Goal: Check status: Check status

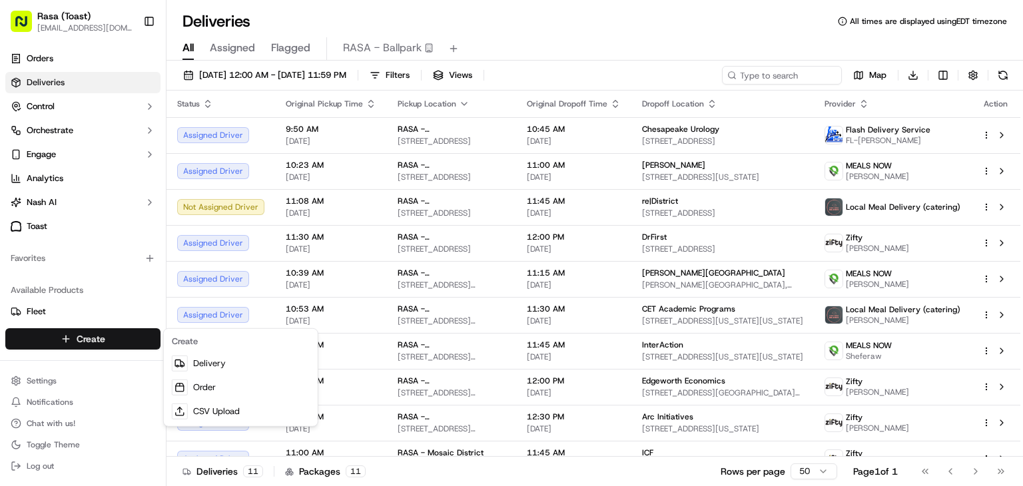
click at [1007, 75] on html "Rasa (Toast) [EMAIL_ADDRESS][DOMAIN_NAME] Toggle Sidebar Orders Deliveries Cont…" at bounding box center [511, 243] width 1023 height 486
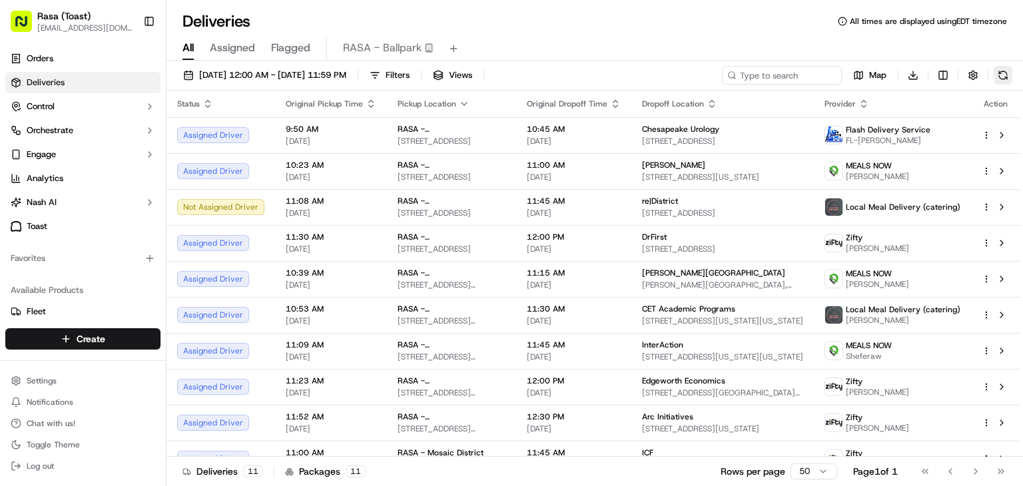
click at [1005, 75] on button at bounding box center [1002, 75] width 19 height 19
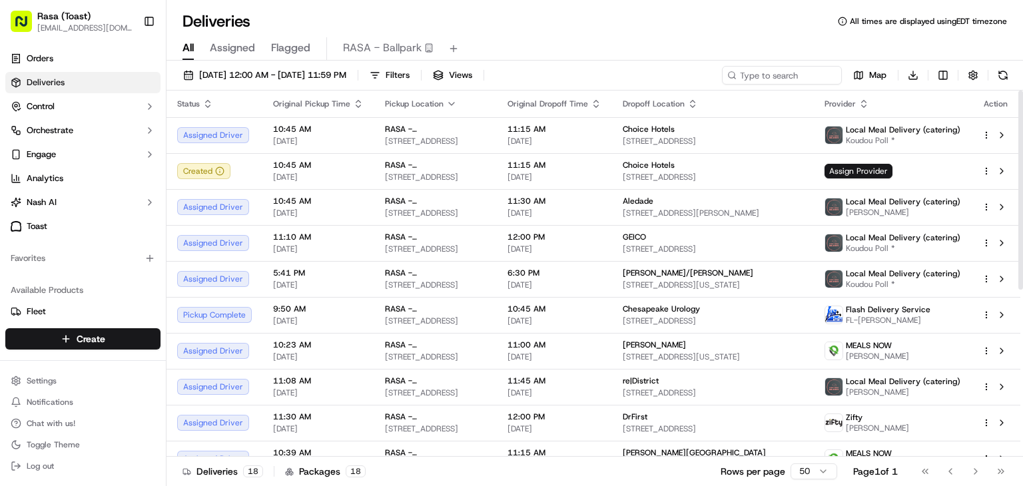
click at [446, 105] on icon "button" at bounding box center [451, 104] width 11 height 11
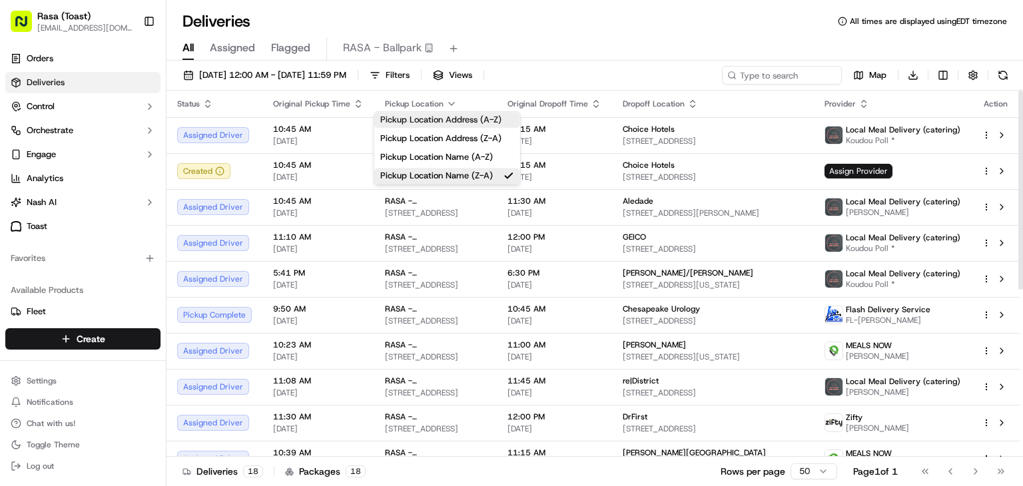
click at [454, 122] on button "Pickup Location Address (A-Z)" at bounding box center [447, 120] width 146 height 16
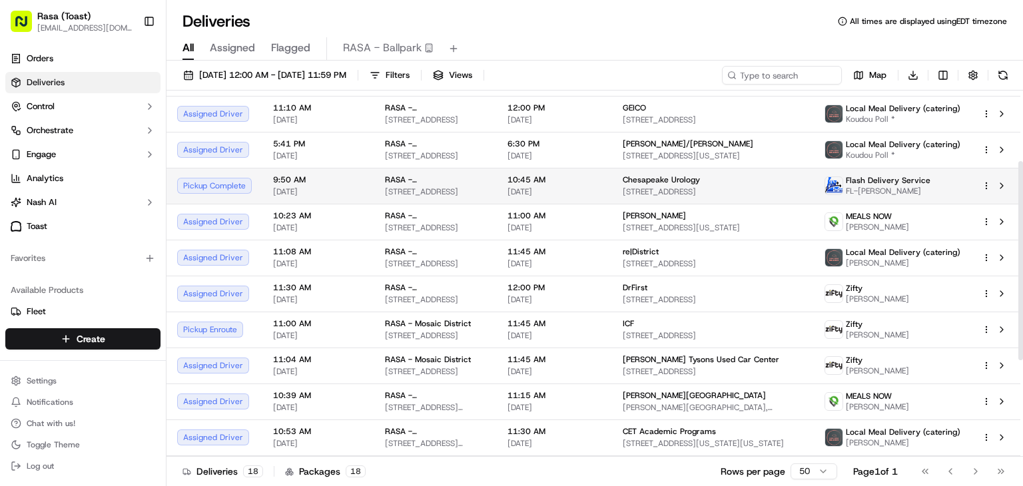
scroll to position [133, 0]
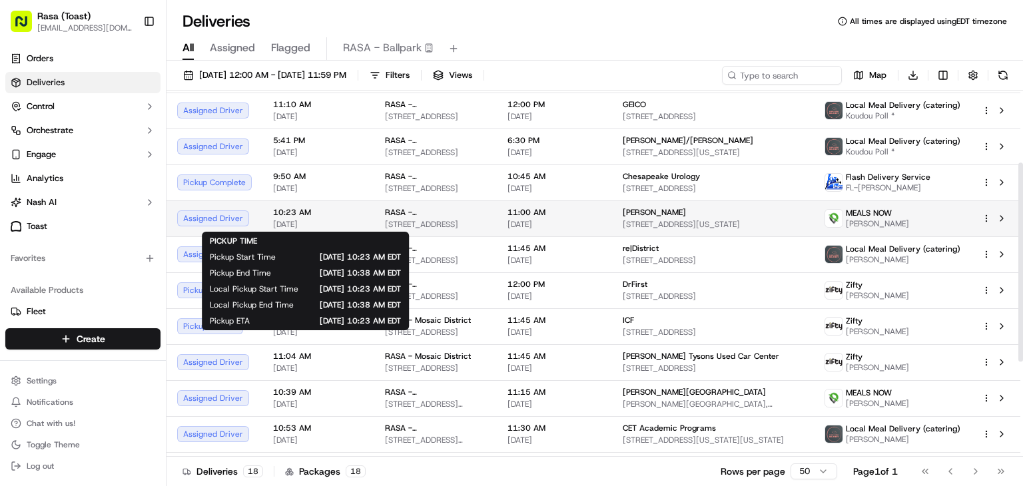
click at [328, 222] on span "[DATE]" at bounding box center [318, 224] width 91 height 11
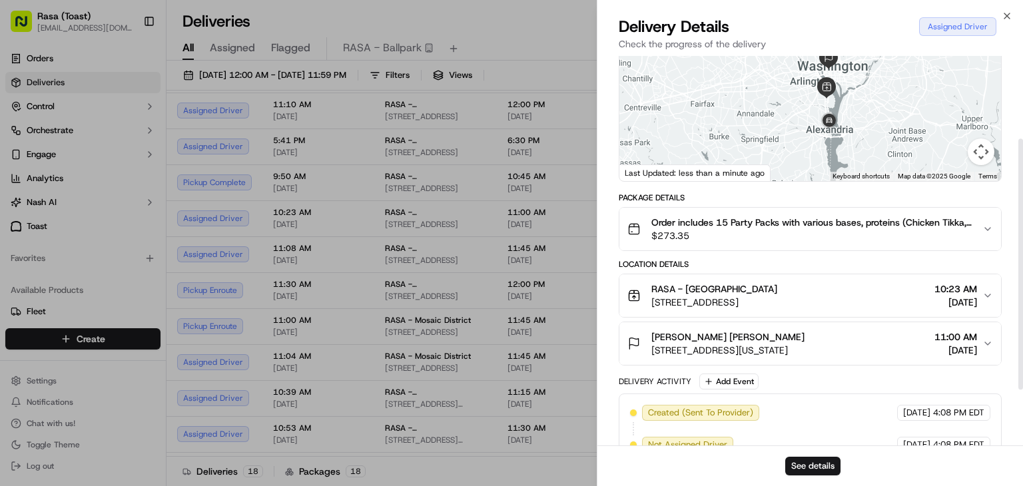
scroll to position [121, 0]
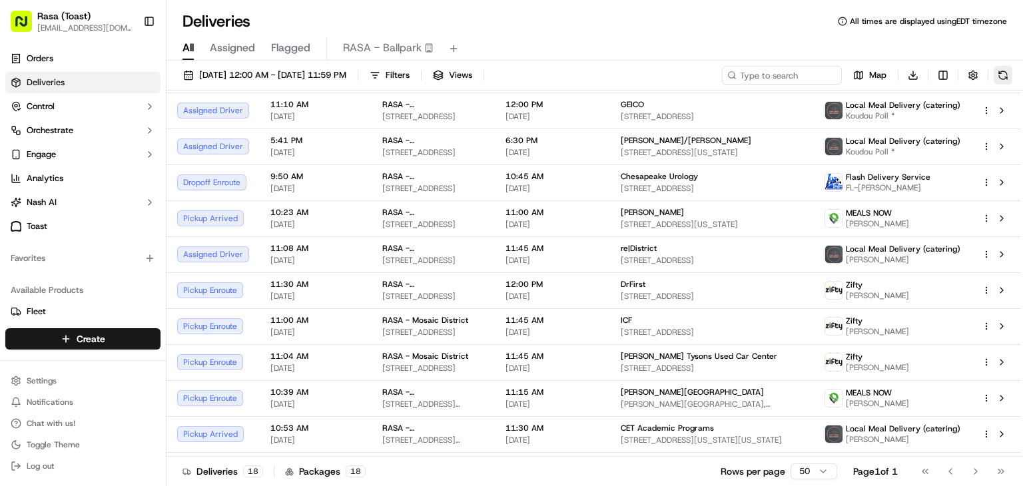
click at [1002, 78] on button at bounding box center [1002, 75] width 19 height 19
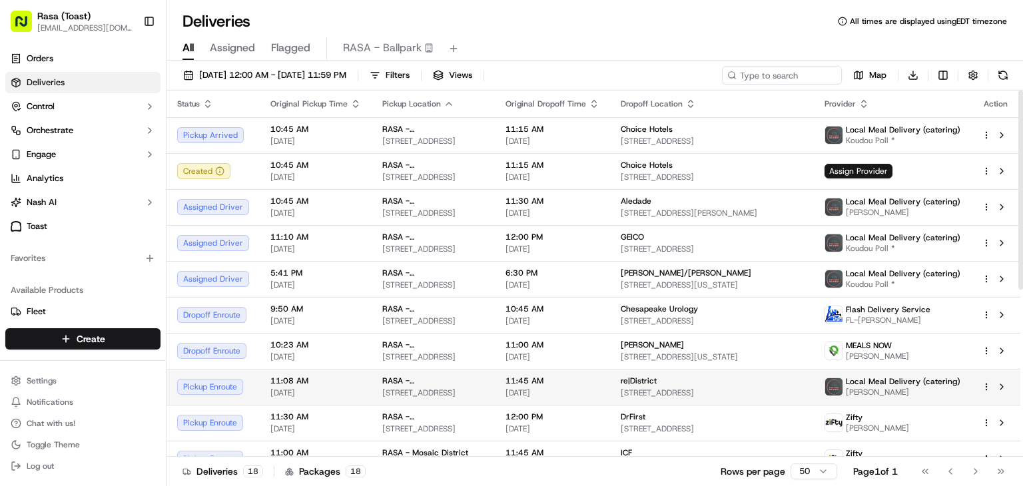
click at [362, 396] on td "11:08 AM [DATE]" at bounding box center [316, 387] width 112 height 36
click at [333, 419] on span "11:30 AM" at bounding box center [315, 416] width 91 height 11
click at [242, 386] on div "Pickup Enroute" at bounding box center [213, 387] width 72 height 16
click at [230, 393] on div "Pickup Arrived" at bounding box center [213, 387] width 72 height 16
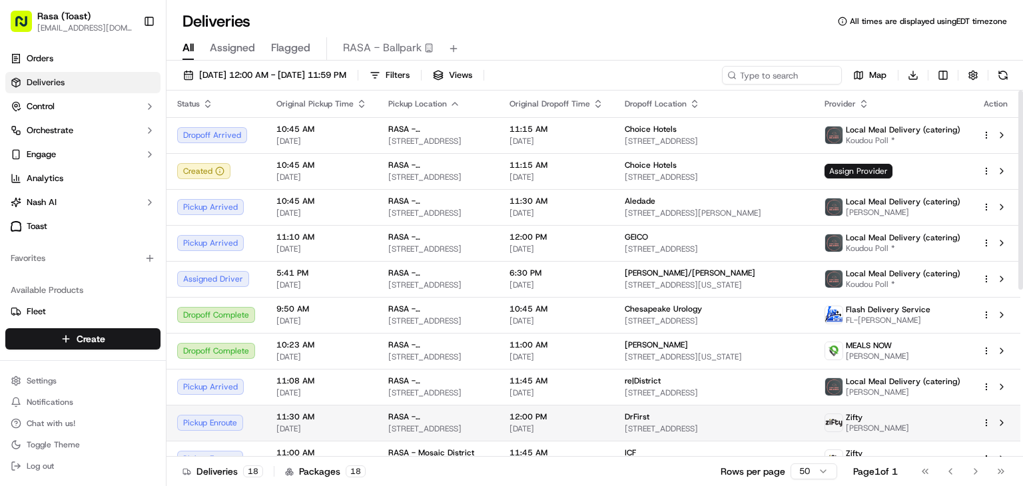
click at [251, 421] on div "Pickup Enroute" at bounding box center [216, 423] width 78 height 16
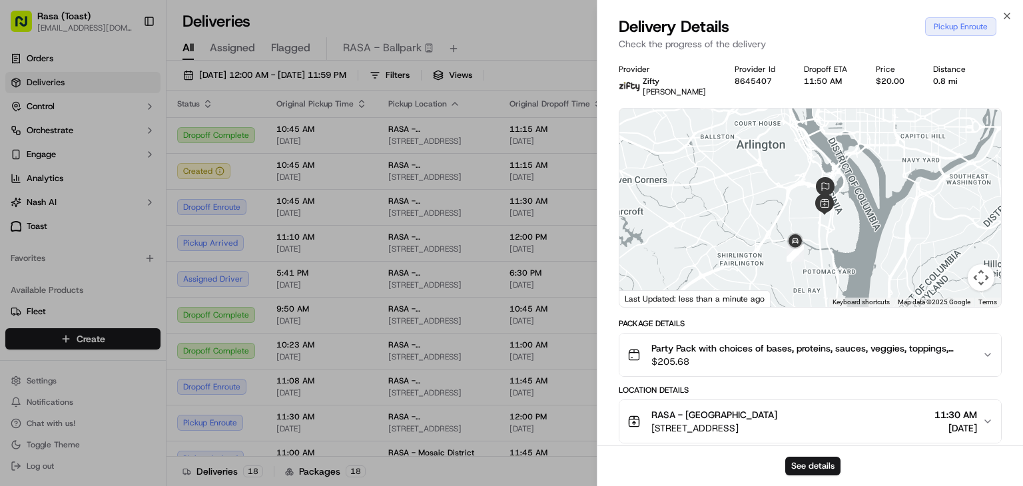
scroll to position [214, 0]
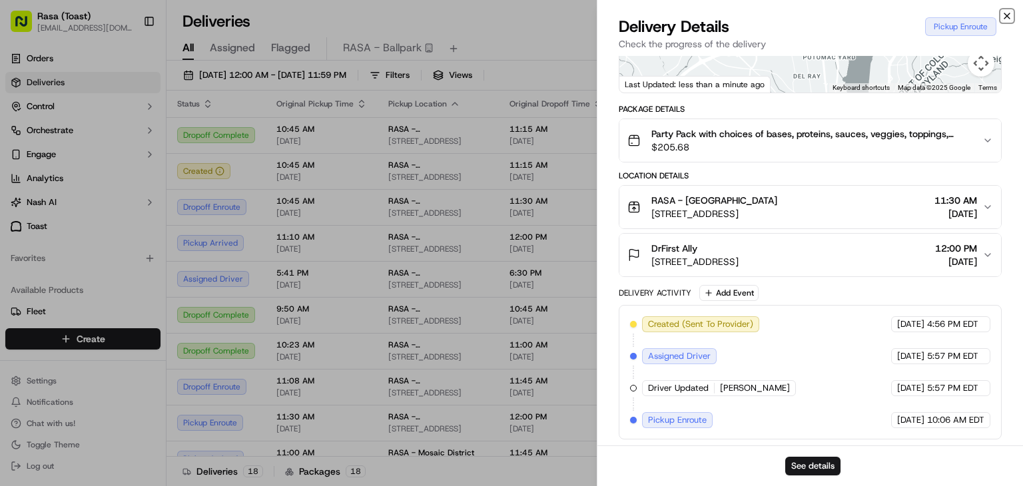
click at [1006, 13] on icon "button" at bounding box center [1006, 16] width 11 height 11
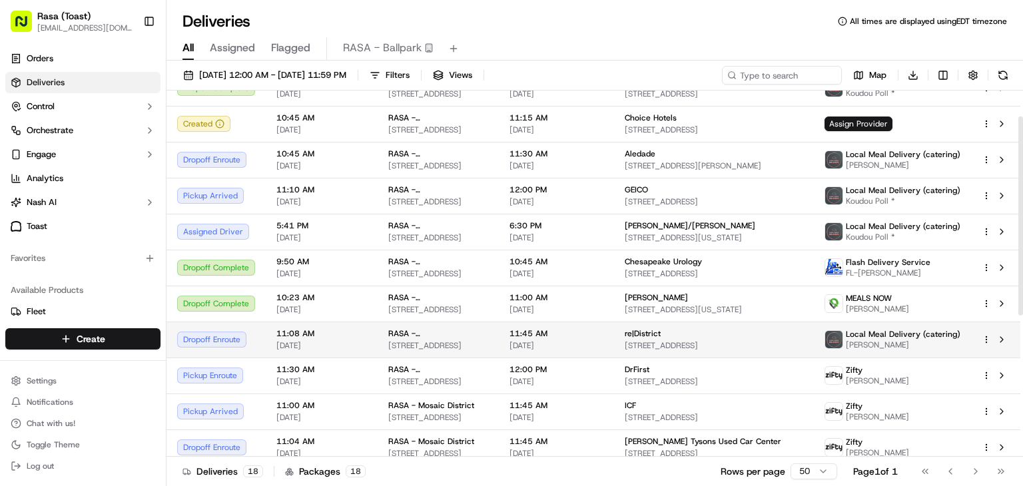
scroll to position [49, 0]
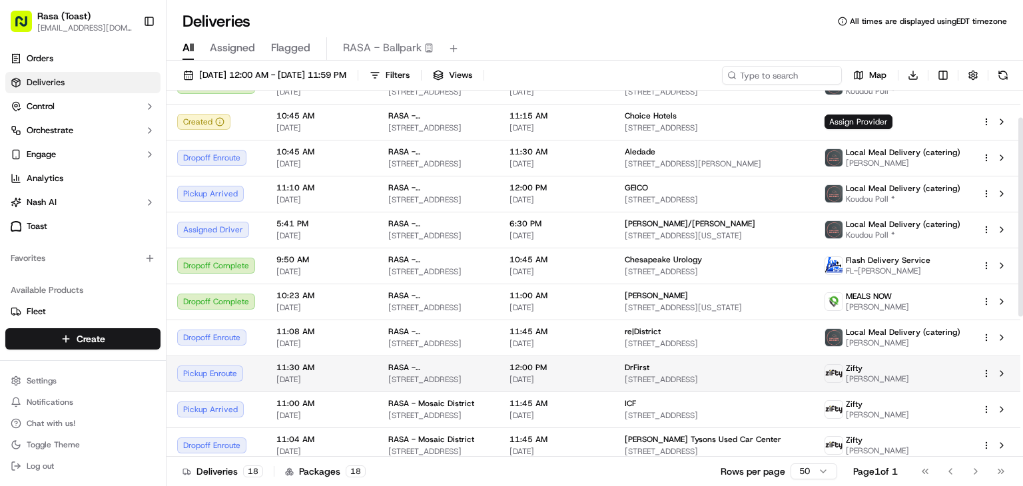
click at [224, 381] on td "Pickup Enroute" at bounding box center [215, 374] width 99 height 36
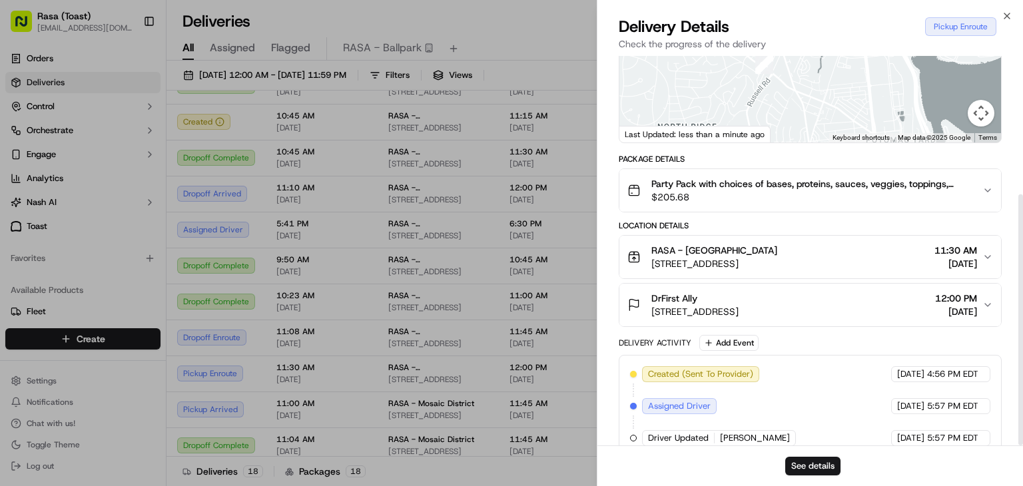
scroll to position [214, 0]
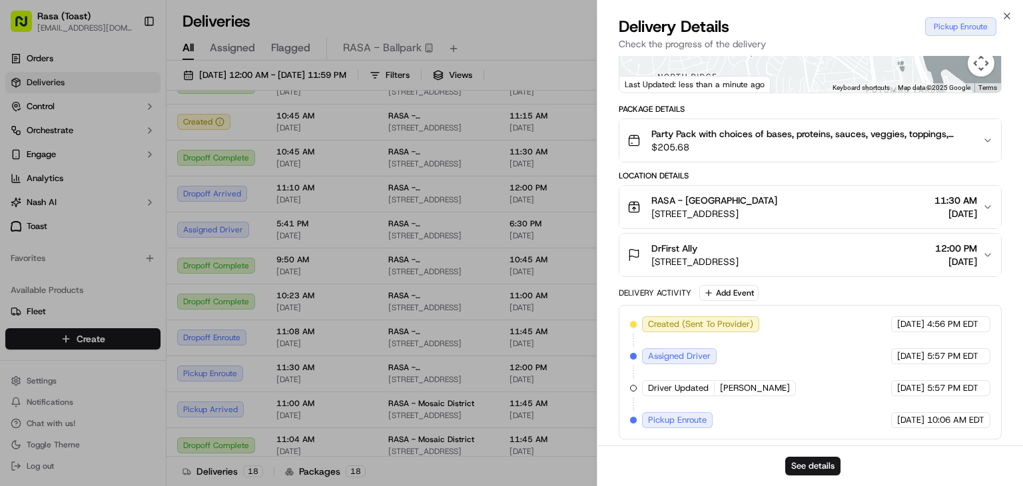
click at [761, 382] on span "[PERSON_NAME]" at bounding box center [755, 388] width 70 height 12
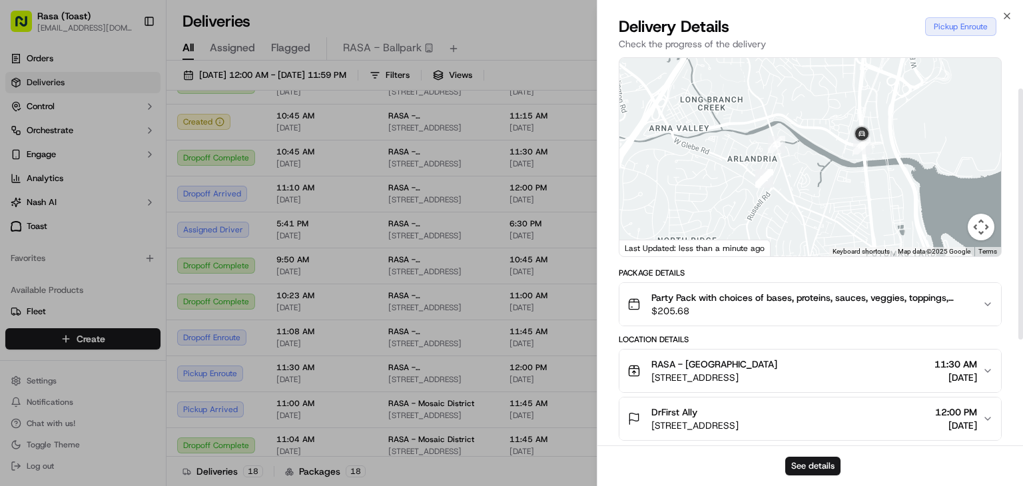
scroll to position [0, 0]
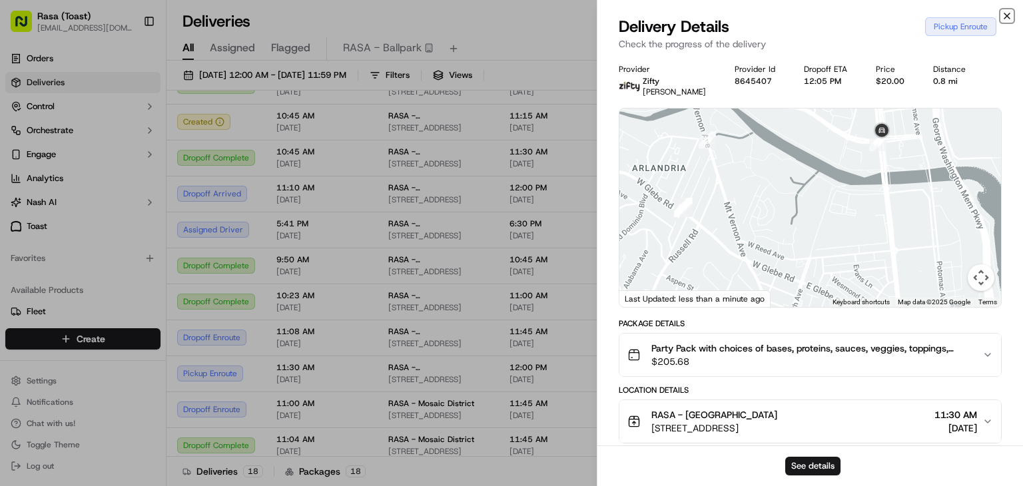
click at [1007, 18] on icon "button" at bounding box center [1006, 16] width 11 height 11
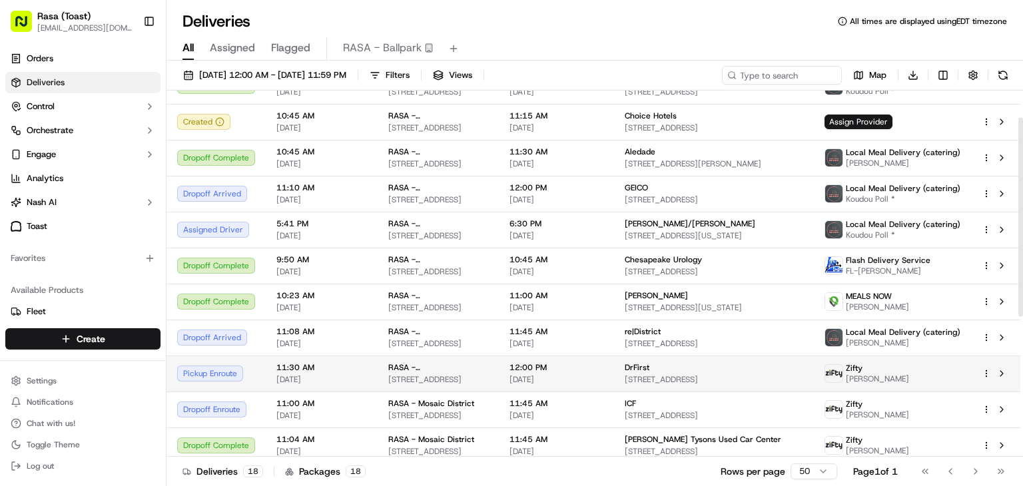
click at [248, 381] on td "Pickup Enroute" at bounding box center [215, 374] width 99 height 36
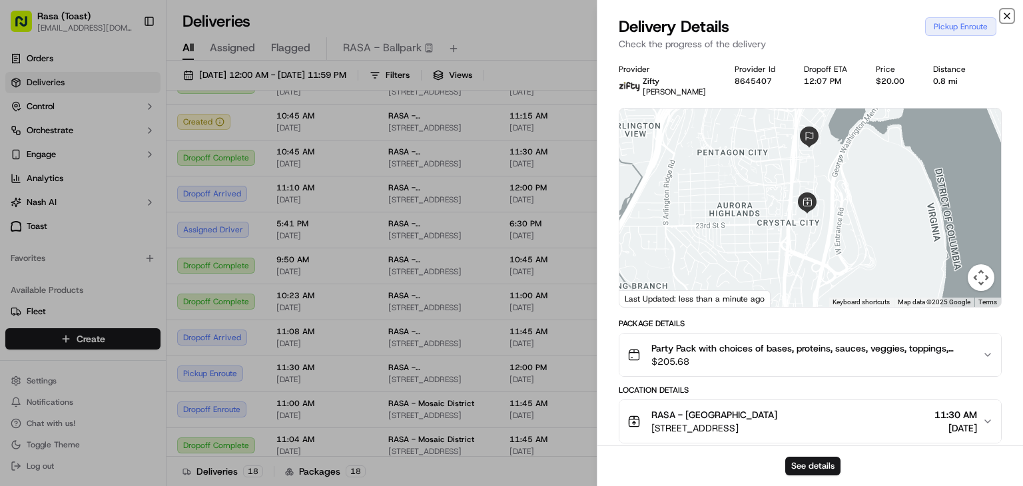
click at [1010, 13] on icon "button" at bounding box center [1006, 16] width 11 height 11
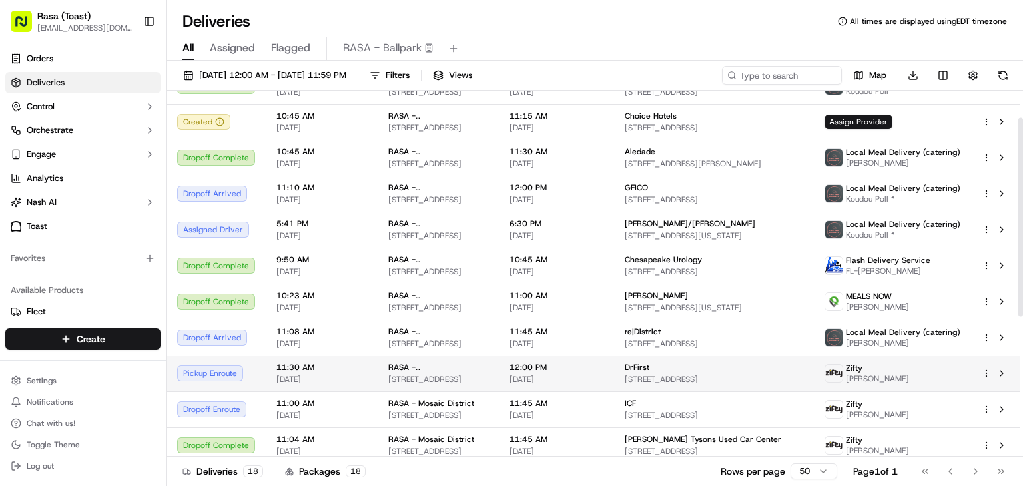
click at [217, 378] on div "Pickup Enroute" at bounding box center [216, 374] width 78 height 16
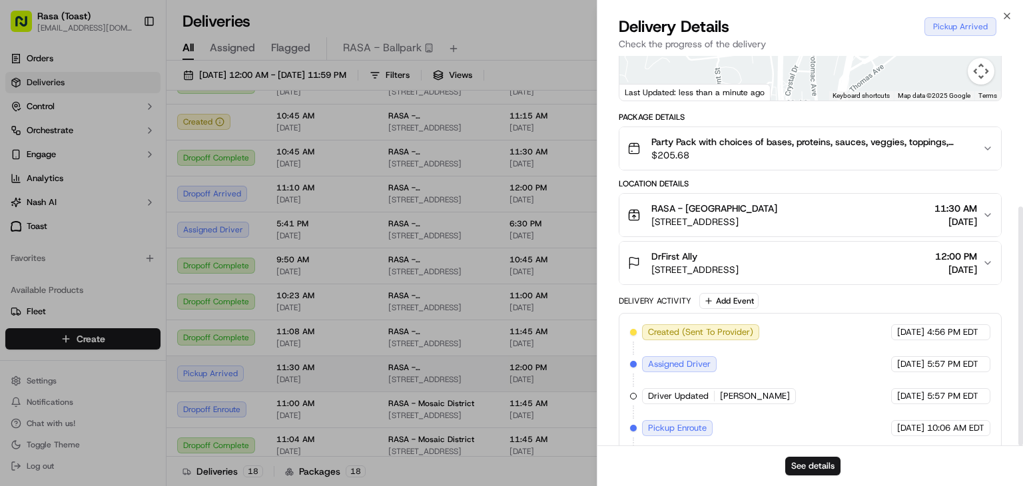
scroll to position [246, 0]
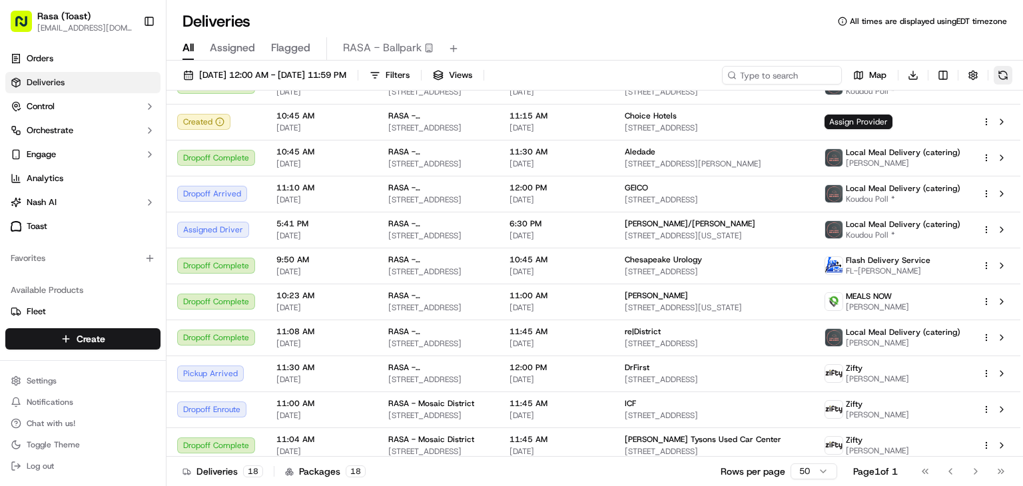
click at [1001, 72] on button at bounding box center [1002, 75] width 19 height 19
